Goal: Information Seeking & Learning: Learn about a topic

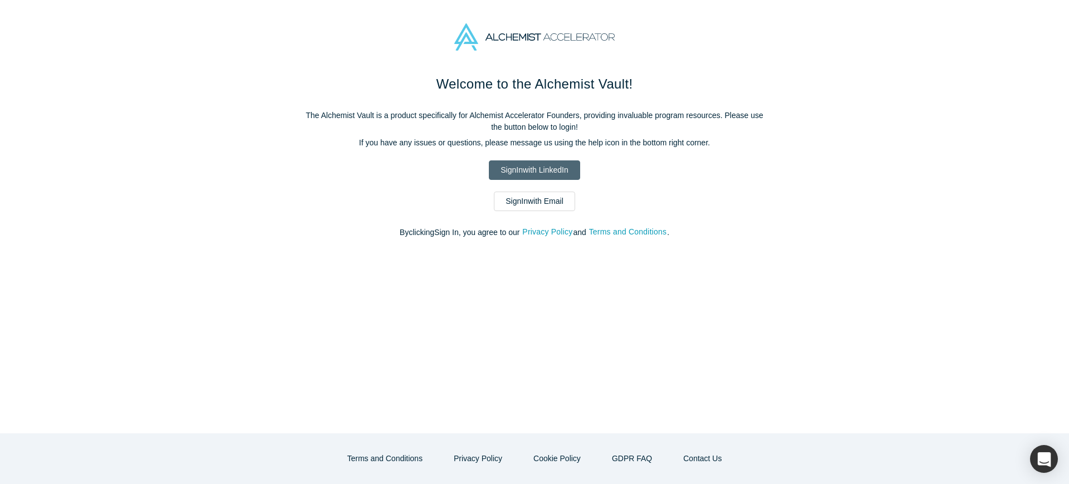
click at [543, 166] on link "Sign In with LinkedIn" at bounding box center [534, 169] width 91 height 19
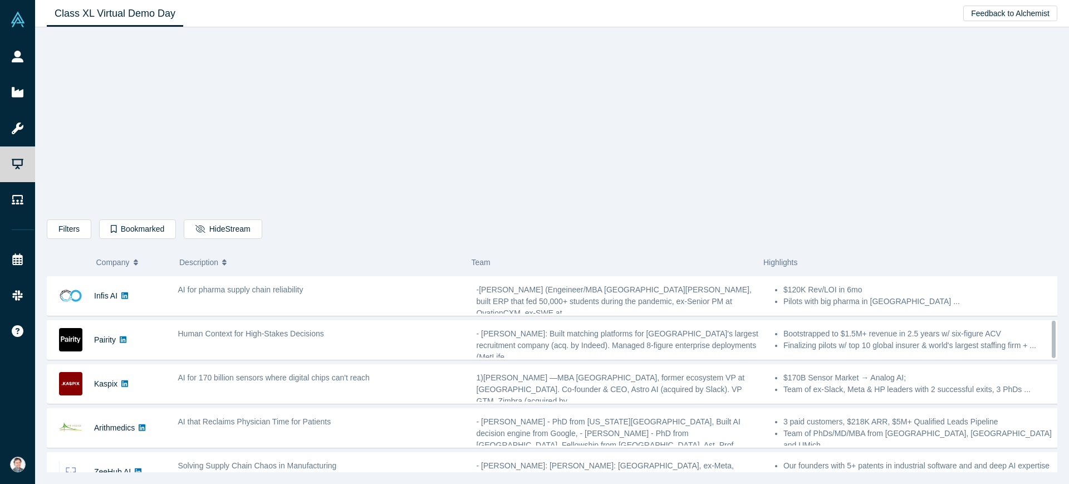
scroll to position [278, 0]
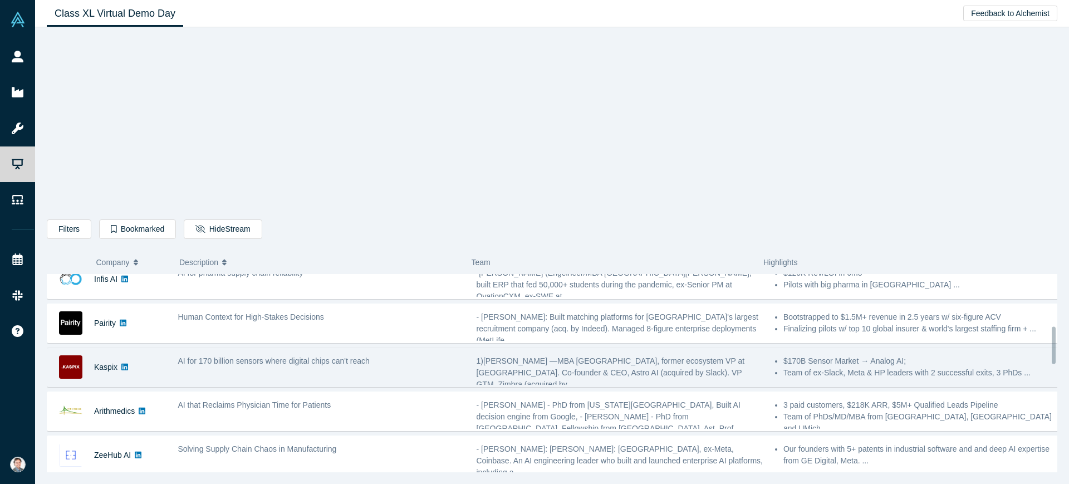
click at [338, 361] on span "AI for 170 billion sensors where digital chips can't reach" at bounding box center [273, 360] width 191 height 9
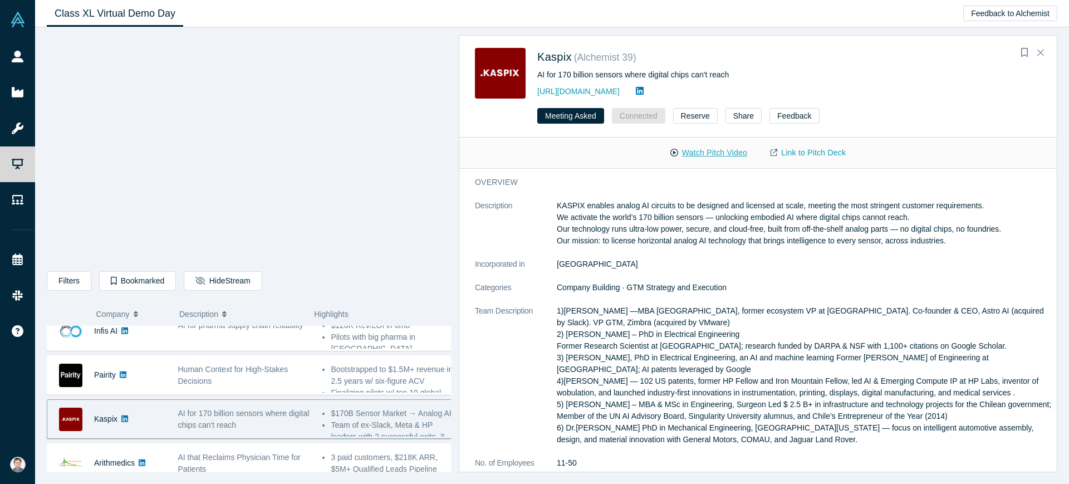
click at [739, 149] on button "Watch Pitch Video" at bounding box center [709, 152] width 100 height 19
